Goal: Task Accomplishment & Management: Manage account settings

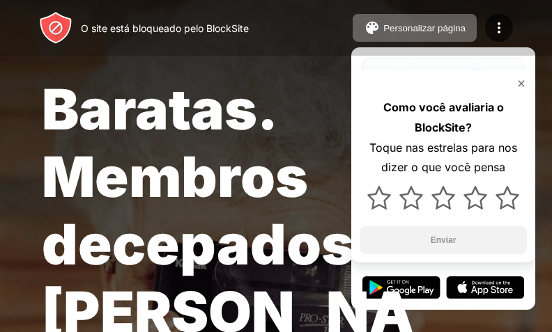
click at [521, 81] on img at bounding box center [520, 83] width 11 height 11
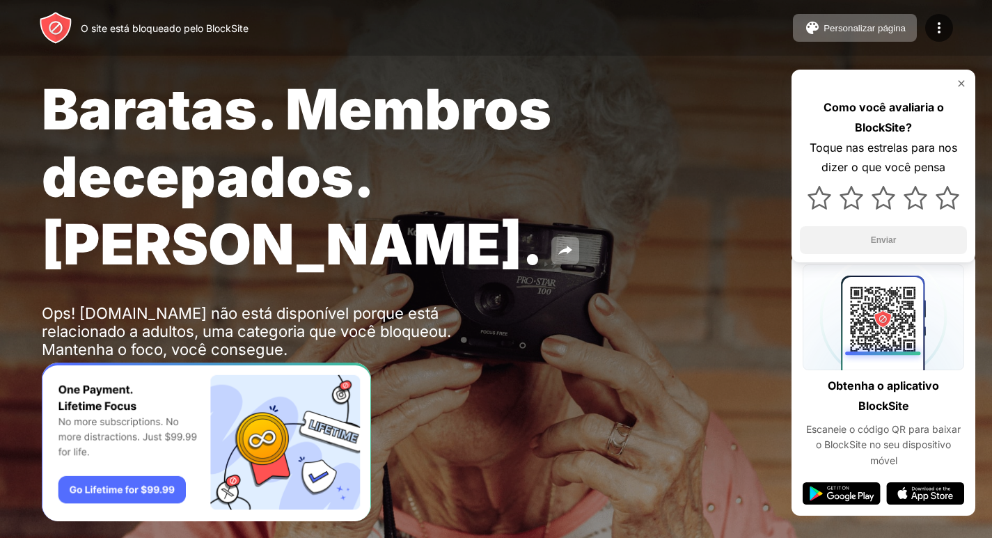
click at [955, 88] on div at bounding box center [883, 83] width 167 height 11
click at [958, 84] on img at bounding box center [961, 83] width 11 height 11
